Goal: Task Accomplishment & Management: Manage account settings

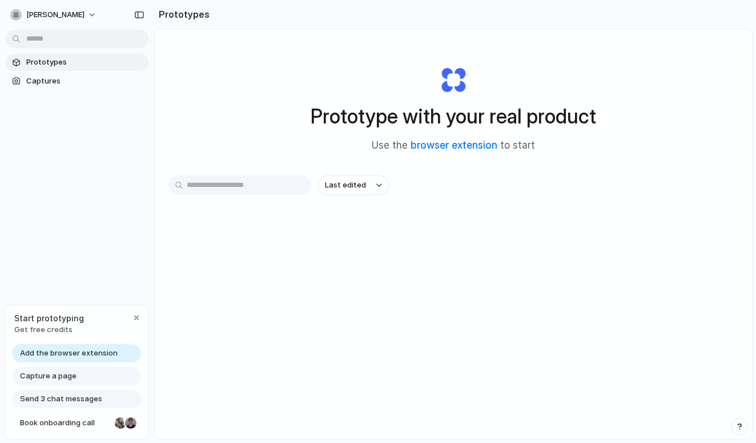
click at [248, 62] on div "Prototype with your real product Use the browser extension to start" at bounding box center [453, 104] width 457 height 123
click at [79, 80] on span "Captures" at bounding box center [85, 80] width 118 height 11
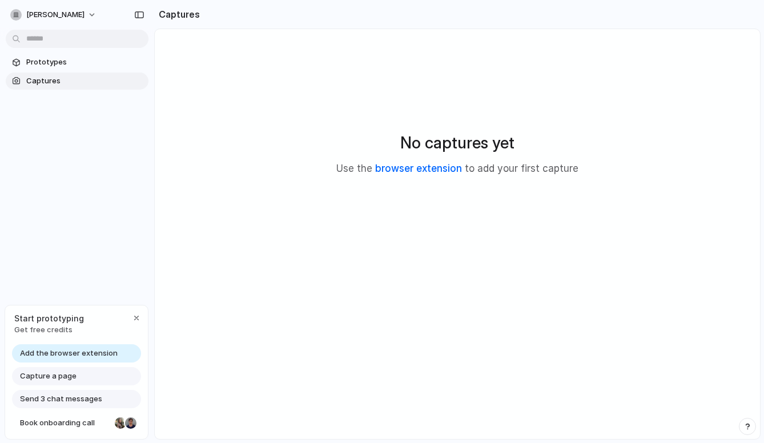
click at [428, 169] on link "browser extension" at bounding box center [418, 168] width 87 height 11
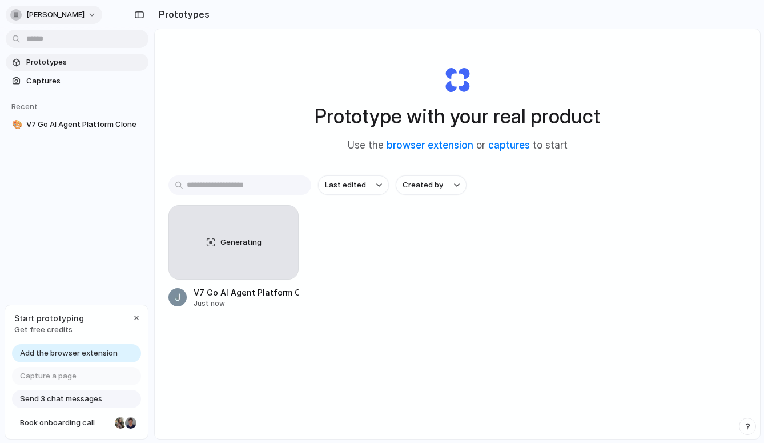
click at [54, 15] on span "[PERSON_NAME]" at bounding box center [55, 14] width 58 height 11
click at [51, 93] on span "Sign out" at bounding box center [41, 95] width 30 height 11
